Goal: Obtain resource: Obtain resource

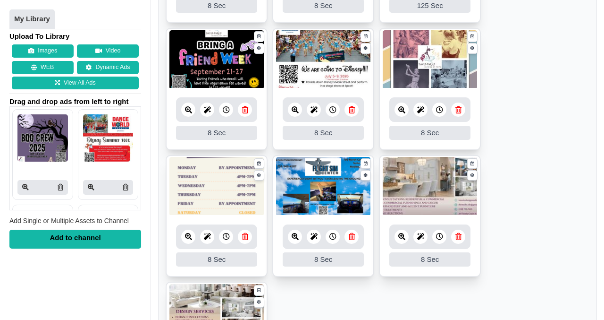
scroll to position [548, 0]
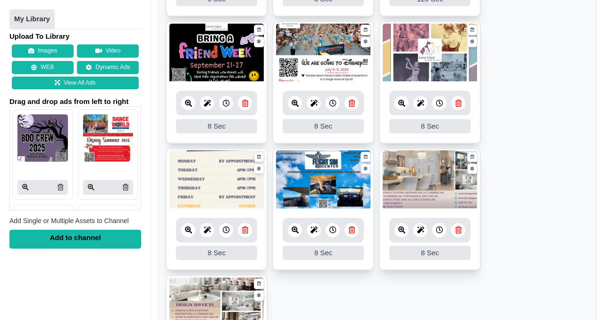
click at [421, 179] on img at bounding box center [430, 179] width 94 height 59
click at [422, 177] on img at bounding box center [430, 179] width 94 height 59
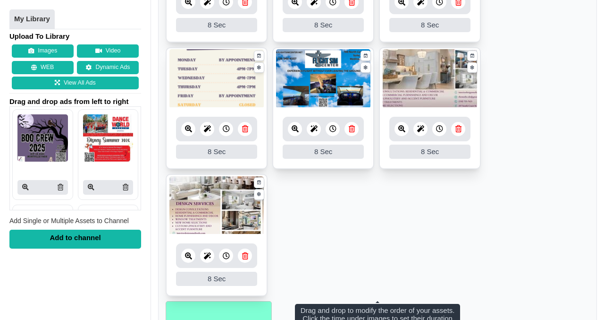
scroll to position [650, 0]
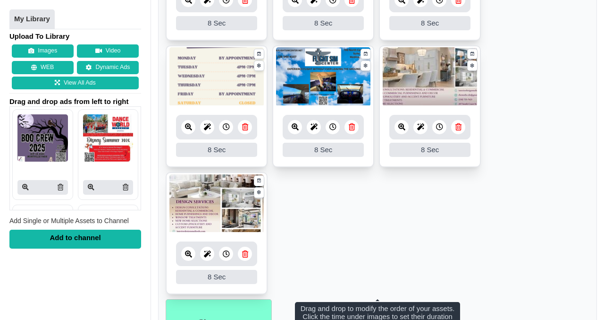
click at [195, 211] on img at bounding box center [216, 203] width 94 height 59
click at [187, 253] on icon at bounding box center [188, 253] width 7 height 7
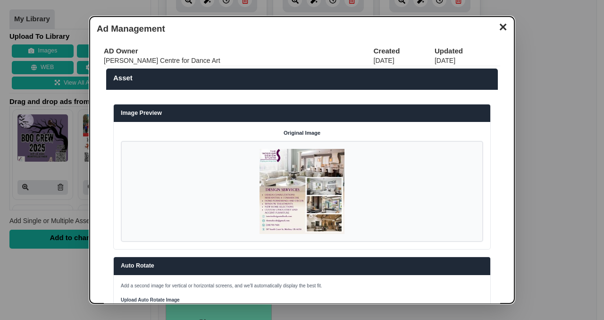
click at [305, 177] on img at bounding box center [302, 191] width 85 height 85
click at [280, 160] on img at bounding box center [302, 191] width 85 height 85
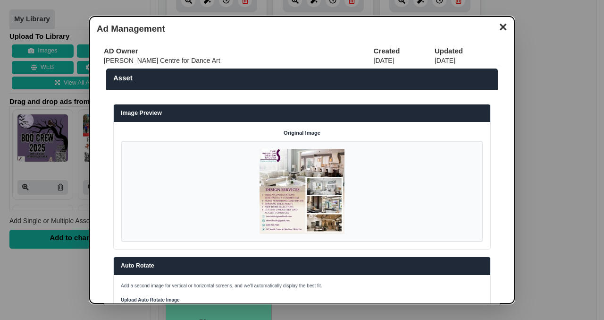
click at [506, 28] on button "✕" at bounding box center [503, 26] width 18 height 14
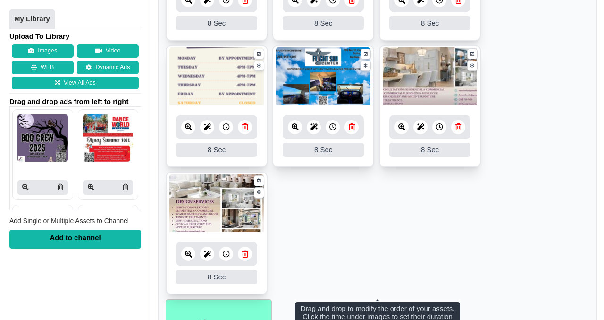
click at [436, 81] on img at bounding box center [430, 76] width 94 height 59
click at [401, 123] on icon at bounding box center [401, 126] width 7 height 7
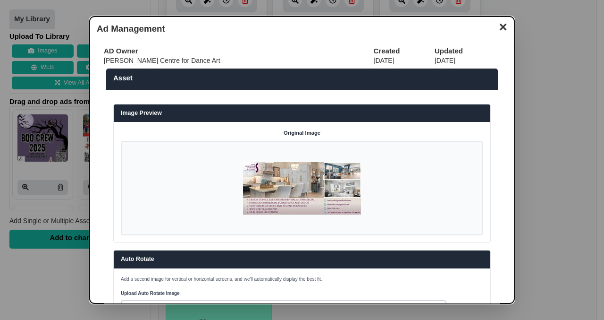
click at [503, 27] on button "✕" at bounding box center [503, 26] width 18 height 14
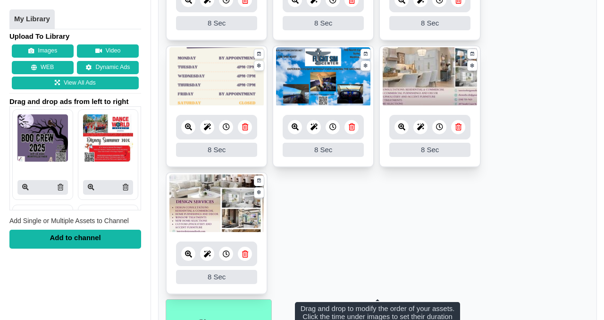
click at [210, 226] on img at bounding box center [216, 203] width 94 height 59
click at [190, 253] on icon at bounding box center [188, 253] width 7 height 7
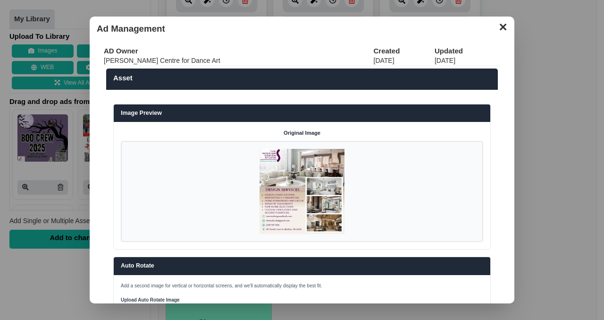
click at [288, 202] on img at bounding box center [302, 191] width 85 height 85
click at [502, 25] on button "✕" at bounding box center [503, 26] width 18 height 14
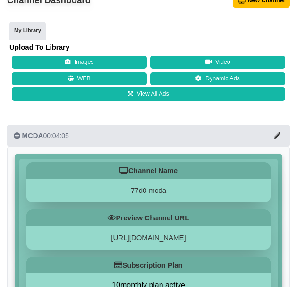
scroll to position [0, 0]
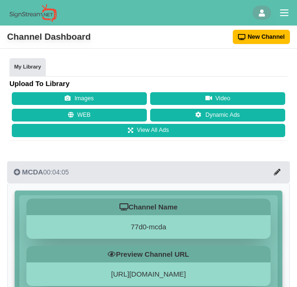
click at [135, 42] on div "Channel Dashboard [GEOGRAPHIC_DATA]" at bounding box center [148, 36] width 297 height 23
